Goal: Task Accomplishment & Management: Manage account settings

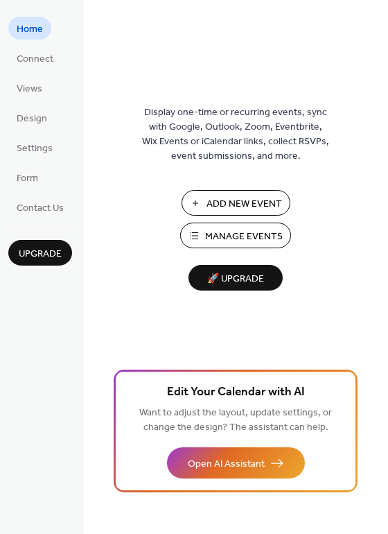
click at [207, 244] on span "Manage Events" at bounding box center [244, 237] width 78 height 15
click at [208, 234] on span "Manage Events" at bounding box center [244, 237] width 78 height 15
